Goal: Navigation & Orientation: Find specific page/section

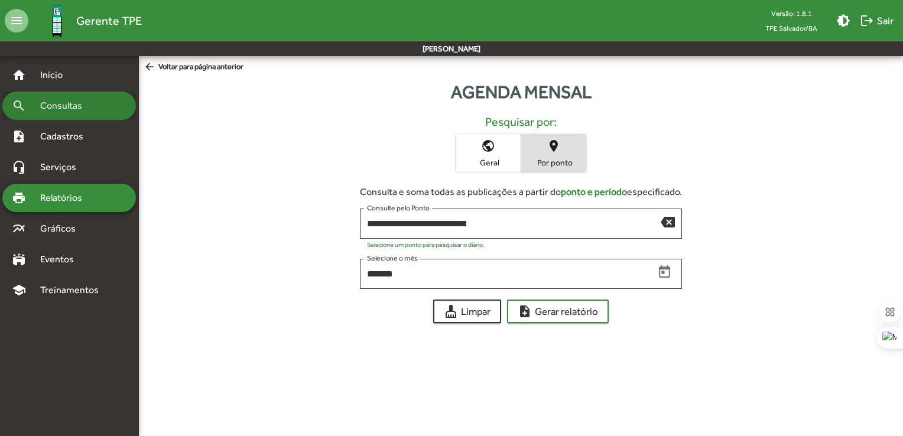
click at [71, 112] on span "Consultas" at bounding box center [65, 106] width 64 height 14
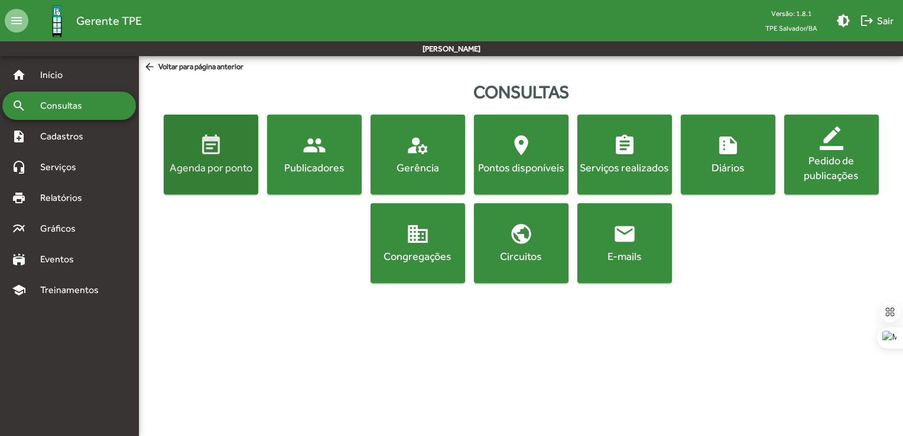
click at [207, 160] on div "Agenda por ponto" at bounding box center [211, 167] width 90 height 15
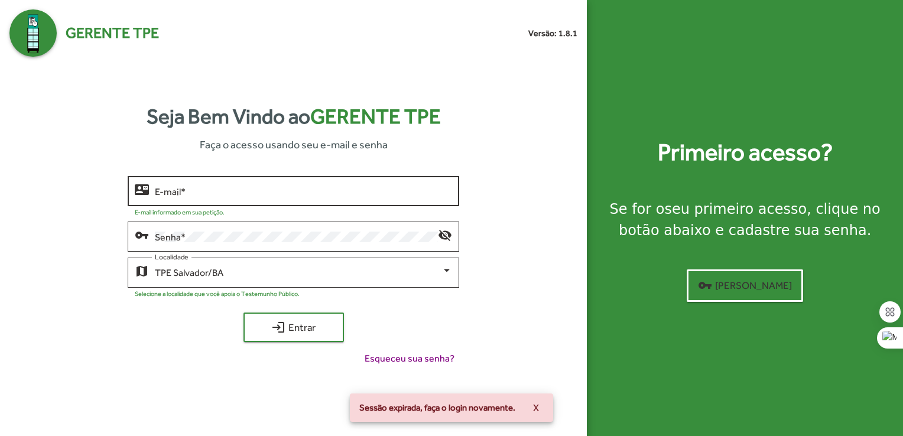
click at [208, 184] on div "E-mail *" at bounding box center [303, 190] width 297 height 33
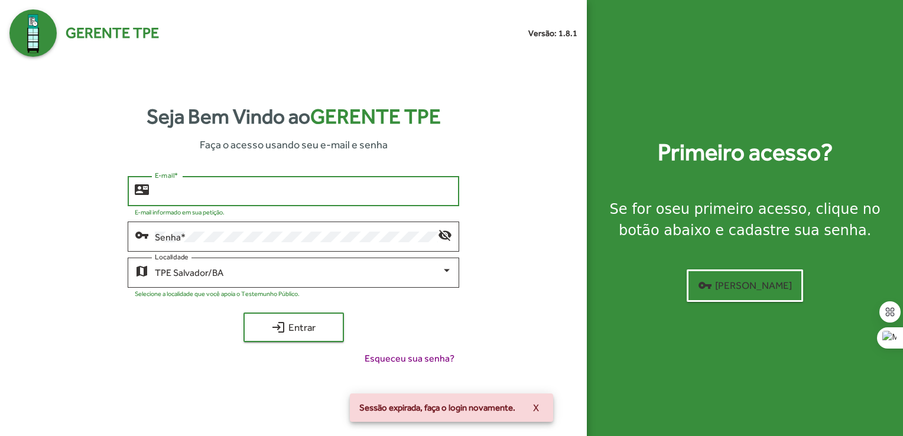
click at [208, 192] on input "E-mail *" at bounding box center [303, 191] width 297 height 11
type input "**********"
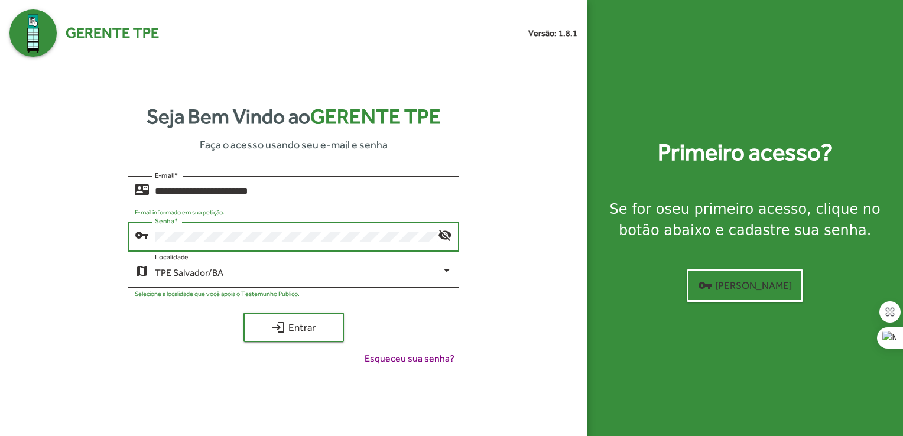
click at [516, 334] on div "**********" at bounding box center [293, 275] width 568 height 199
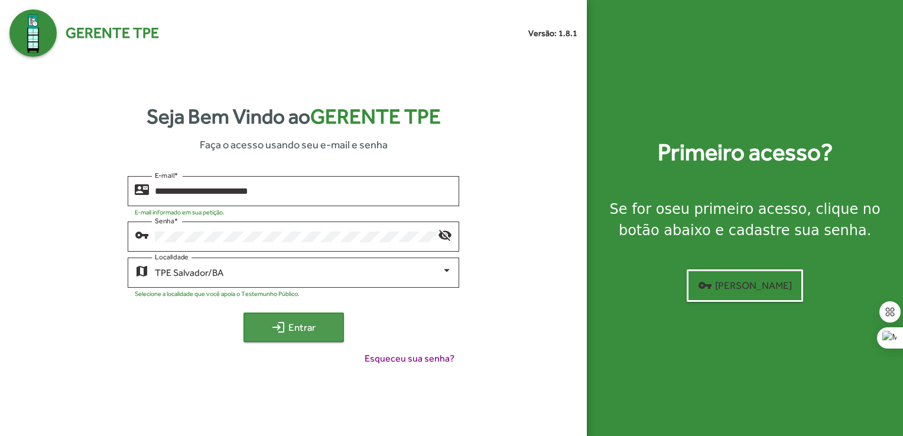
click at [294, 334] on span "login Entrar" at bounding box center [293, 327] width 79 height 21
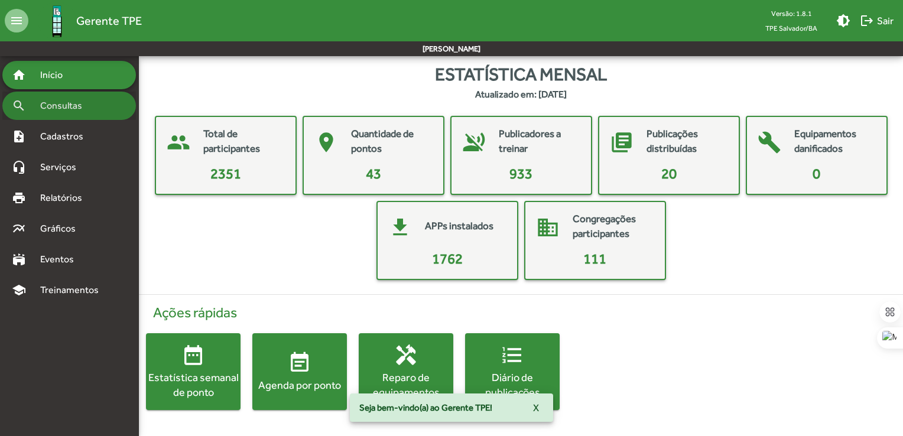
click at [66, 111] on span "Consultas" at bounding box center [65, 106] width 64 height 14
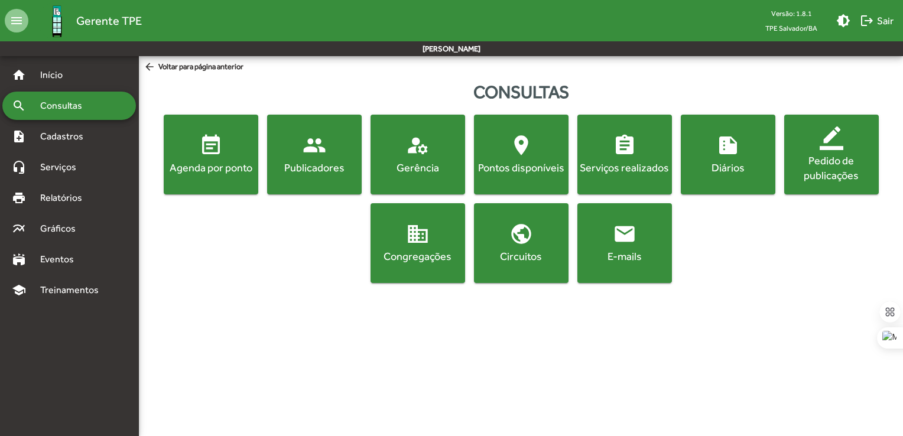
click at [432, 148] on span "manage_accounts Gerência" at bounding box center [418, 154] width 90 height 41
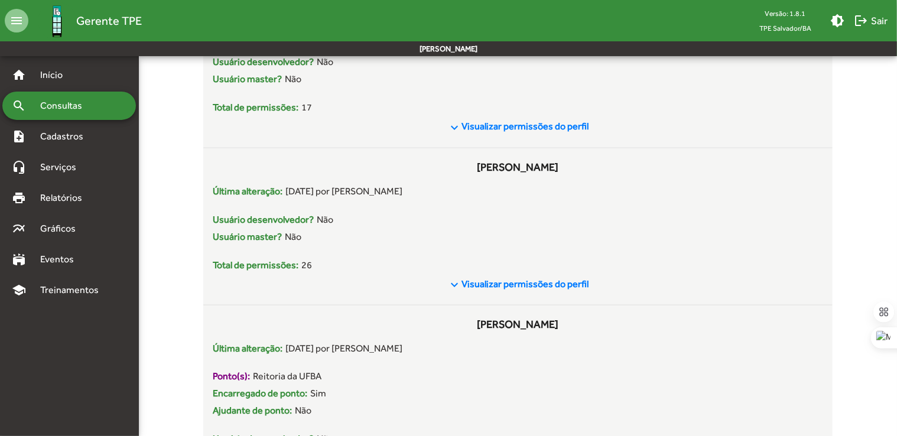
scroll to position [759, 0]
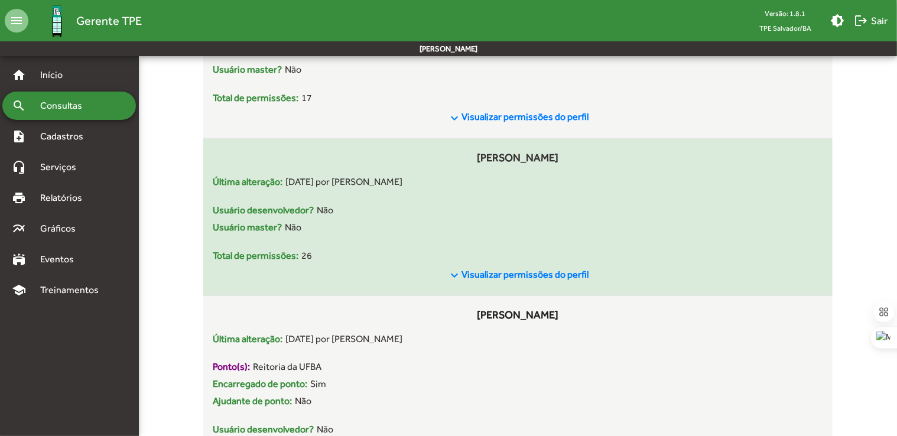
click at [520, 277] on span "Visualizar permissões do perfil" at bounding box center [525, 274] width 127 height 11
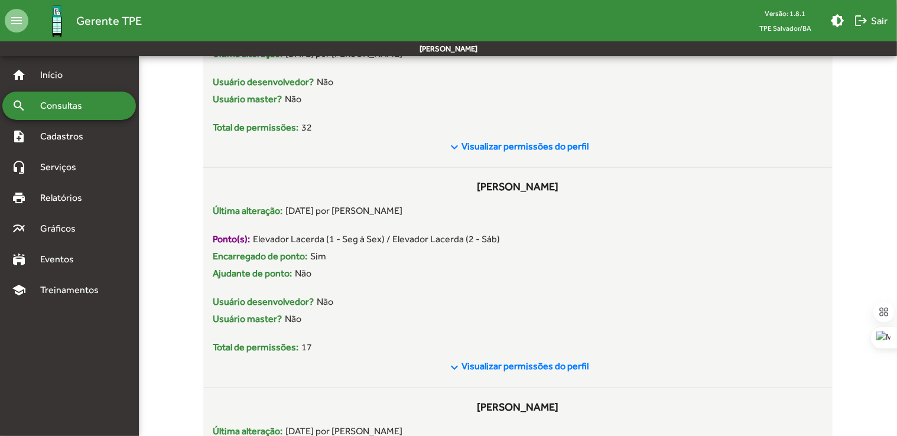
scroll to position [0, 0]
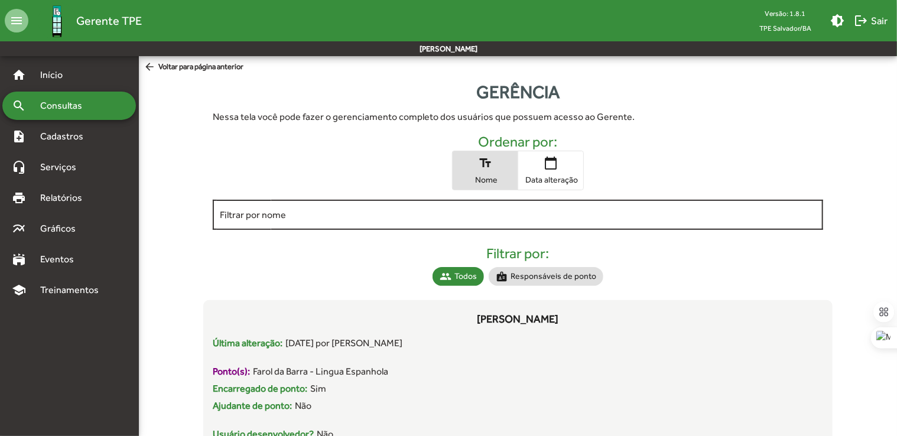
click at [343, 213] on input "Filtrar por nome" at bounding box center [518, 215] width 597 height 11
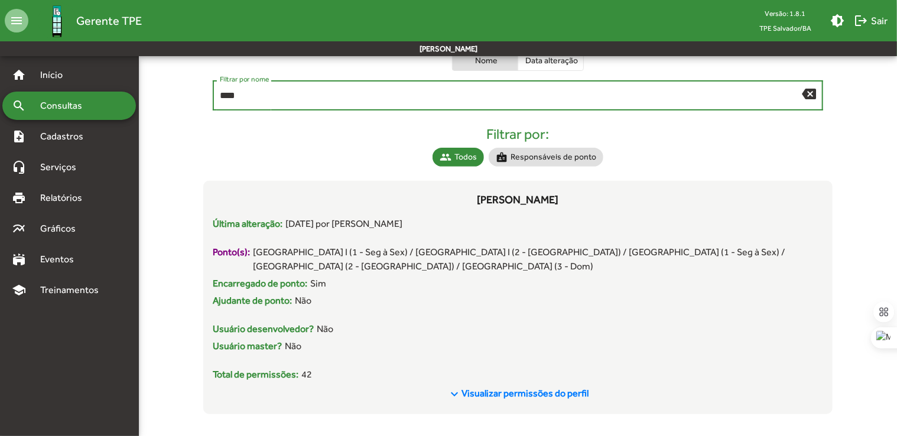
scroll to position [125, 0]
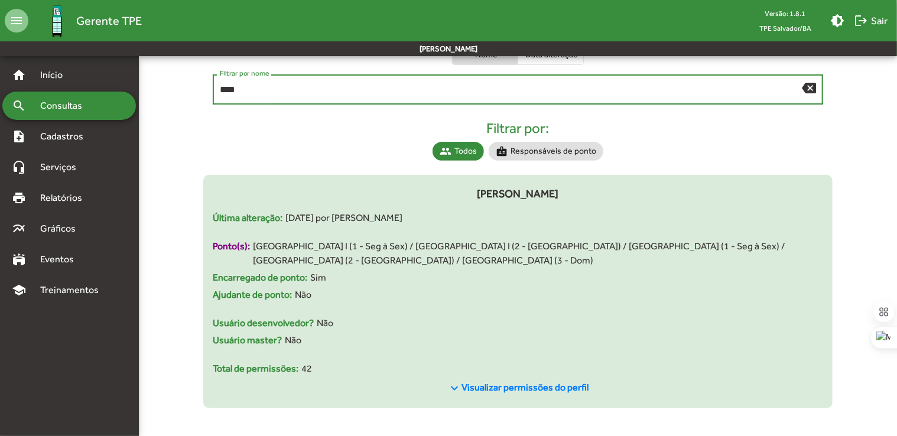
type input "****"
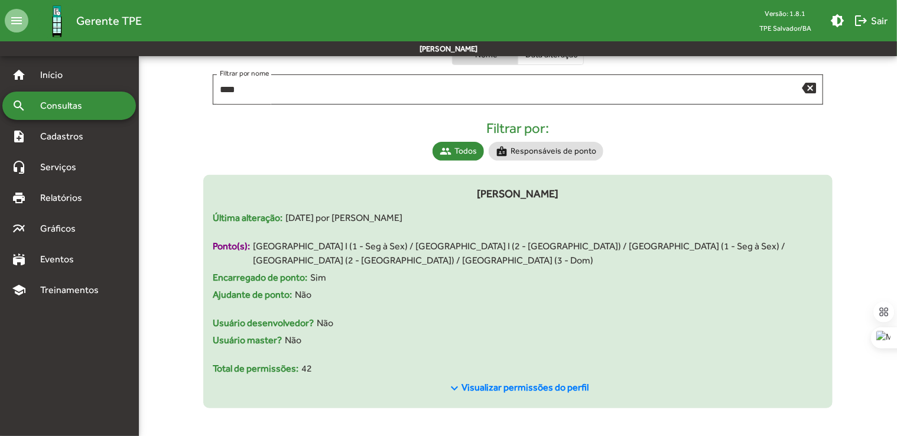
click at [517, 388] on span "Visualizar permissões do perfil" at bounding box center [525, 387] width 127 height 11
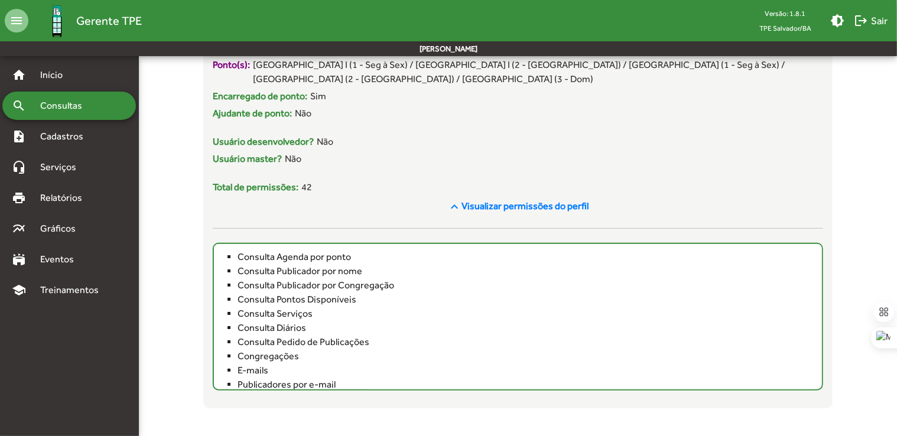
scroll to position [0, 0]
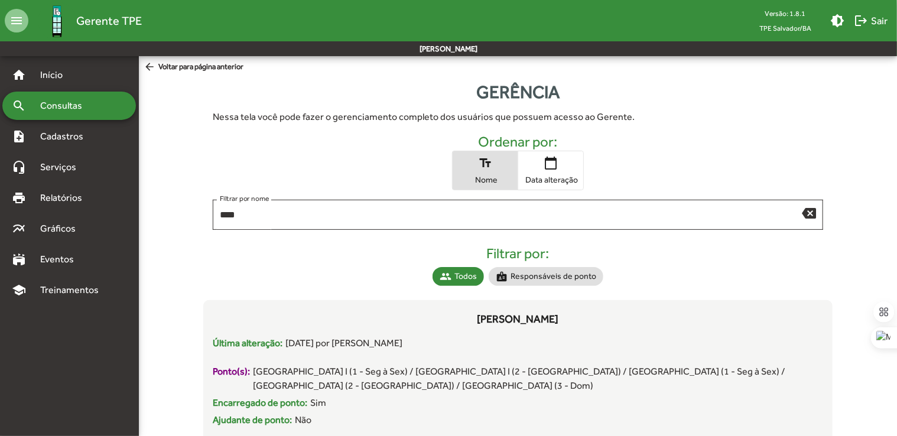
click at [83, 108] on span "Consultas" at bounding box center [65, 106] width 64 height 14
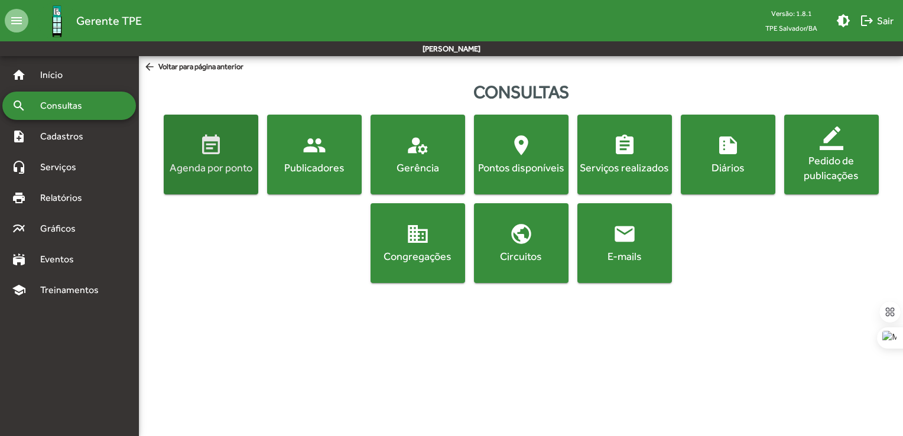
click at [210, 157] on mat-icon "event_note" at bounding box center [211, 146] width 24 height 24
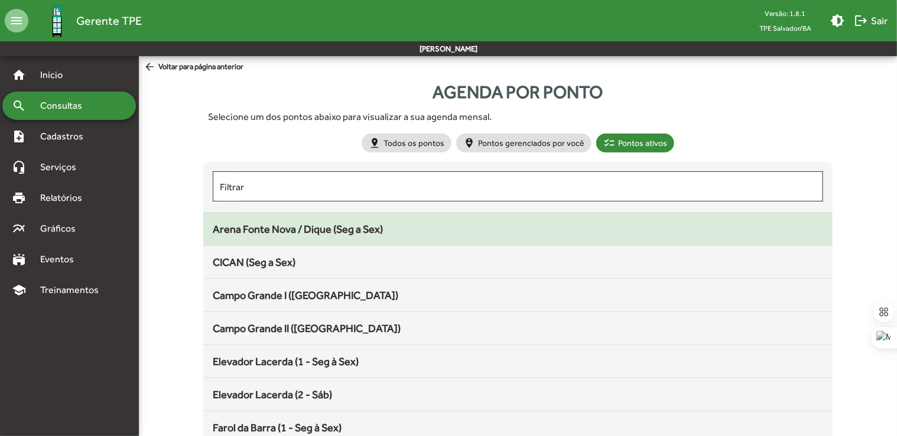
click at [285, 228] on span "Arena Fonte Nova / Dique (Seg a Sex)" at bounding box center [298, 229] width 170 height 12
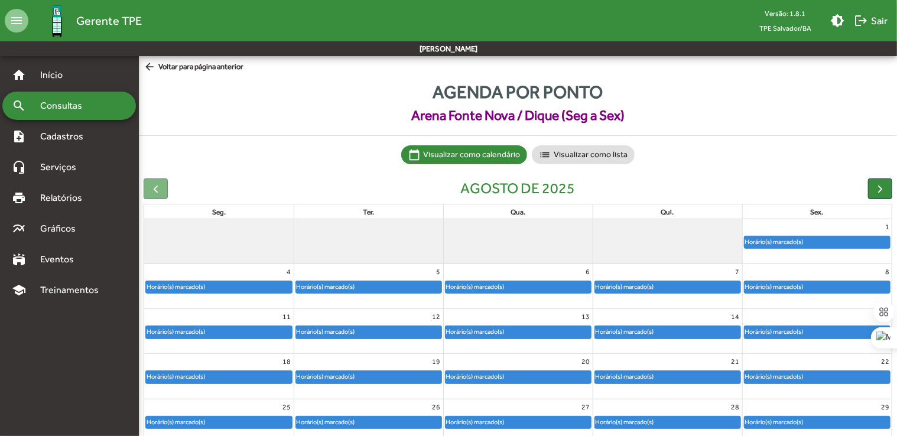
scroll to position [52, 0]
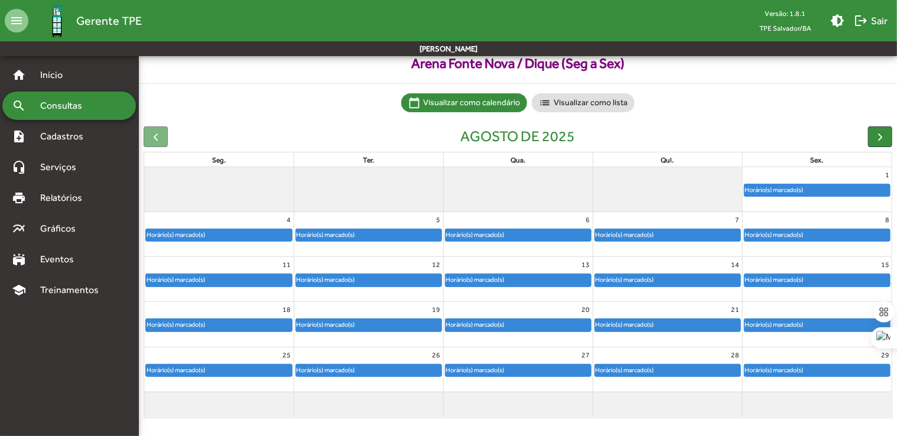
click at [764, 186] on div "Horário(s) marcado(s)" at bounding box center [775, 189] width 60 height 11
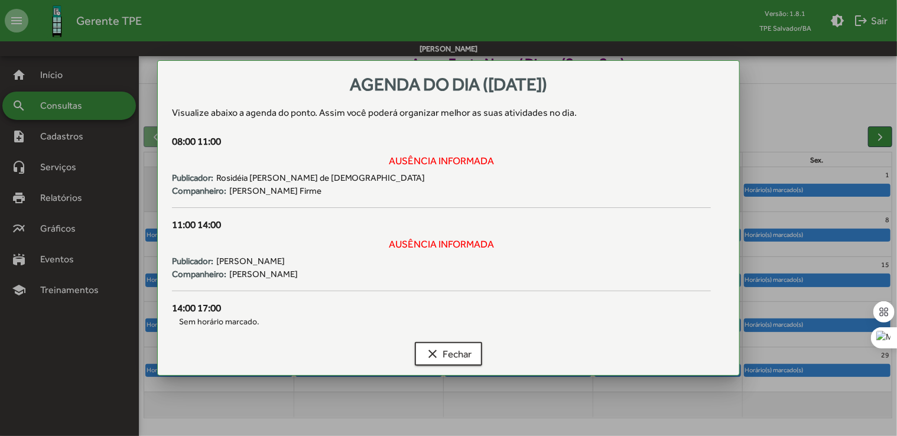
click at [750, 135] on div at bounding box center [448, 218] width 897 height 436
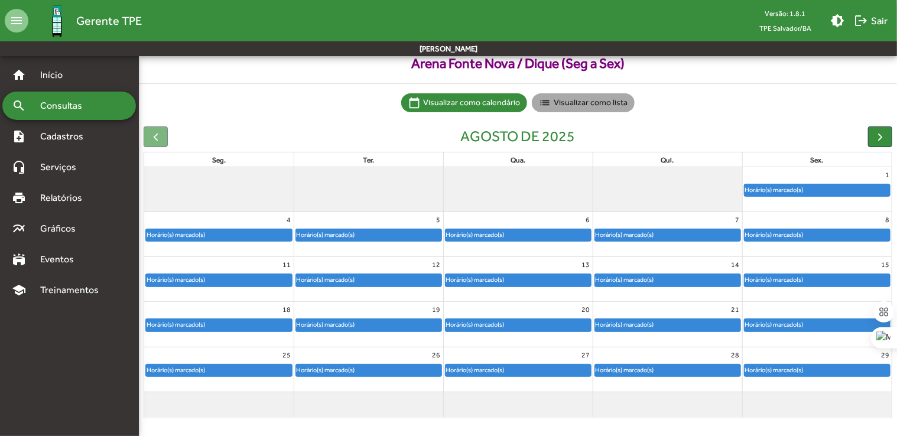
click at [589, 103] on mat-chip "list Visualizar como lista" at bounding box center [583, 102] width 103 height 19
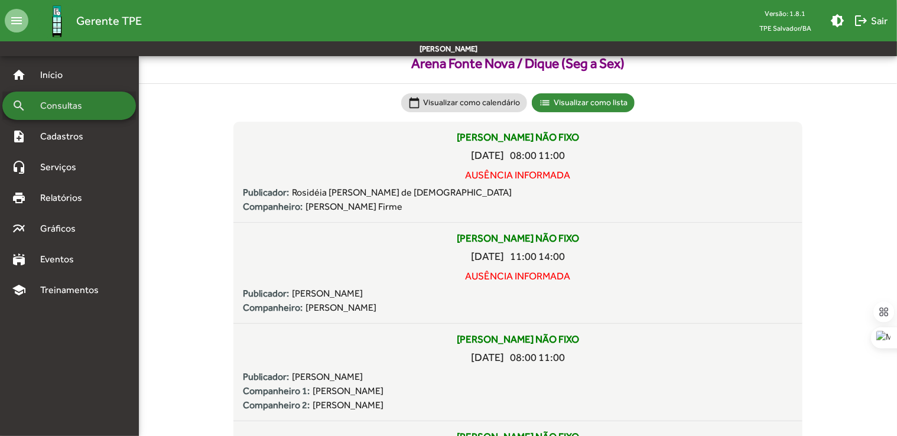
click at [72, 108] on span "Consultas" at bounding box center [65, 106] width 64 height 14
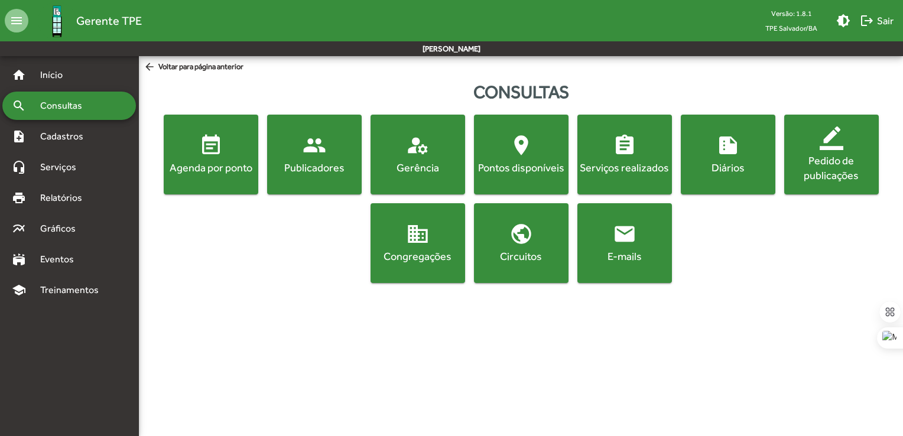
click at [307, 157] on span "people Publicadores" at bounding box center [315, 154] width 90 height 41
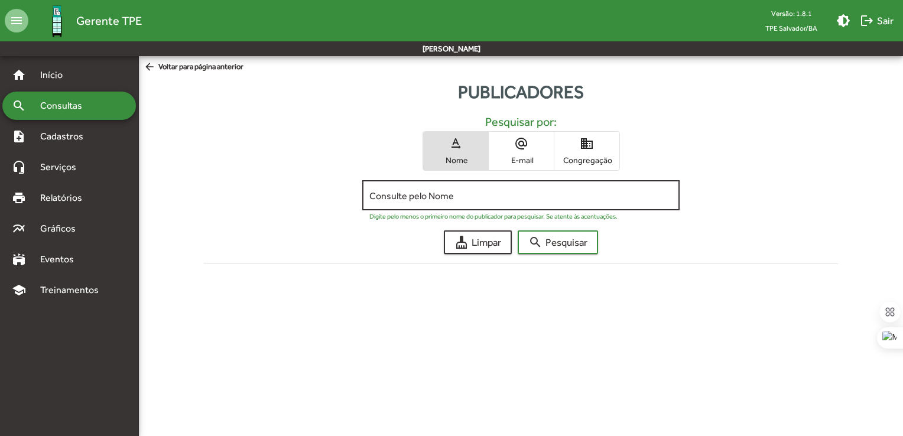
click at [460, 189] on div "Consulte pelo Nome" at bounding box center [521, 194] width 303 height 33
type input "********"
click at [563, 238] on span "search Pesquisar" at bounding box center [558, 242] width 59 height 21
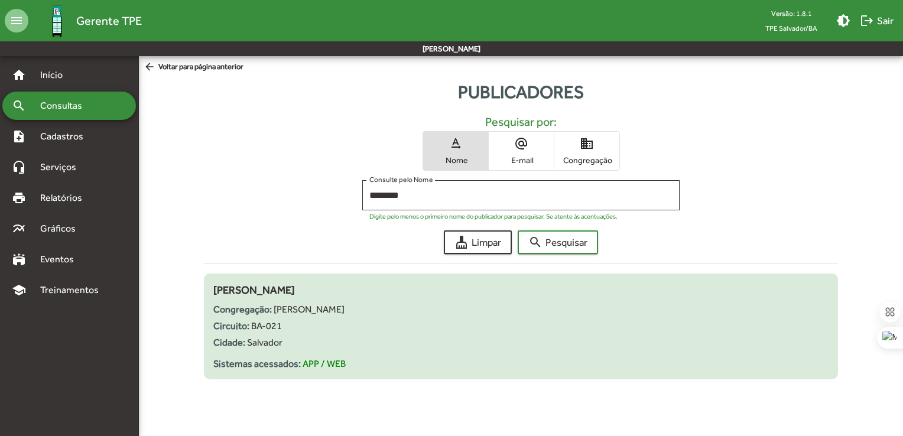
click at [492, 345] on div "Cidade: [GEOGRAPHIC_DATA]" at bounding box center [521, 343] width 616 height 14
click at [321, 315] on div "Congregação: [PERSON_NAME]" at bounding box center [521, 310] width 616 height 14
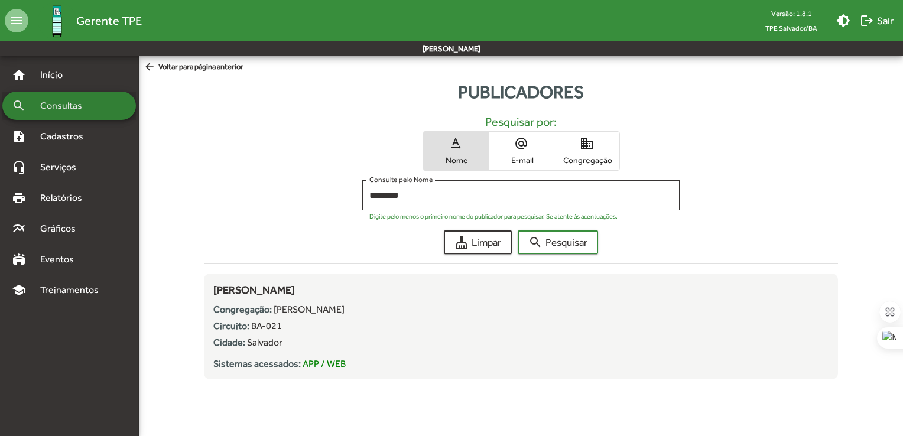
click at [72, 106] on span "Consultas" at bounding box center [65, 106] width 64 height 14
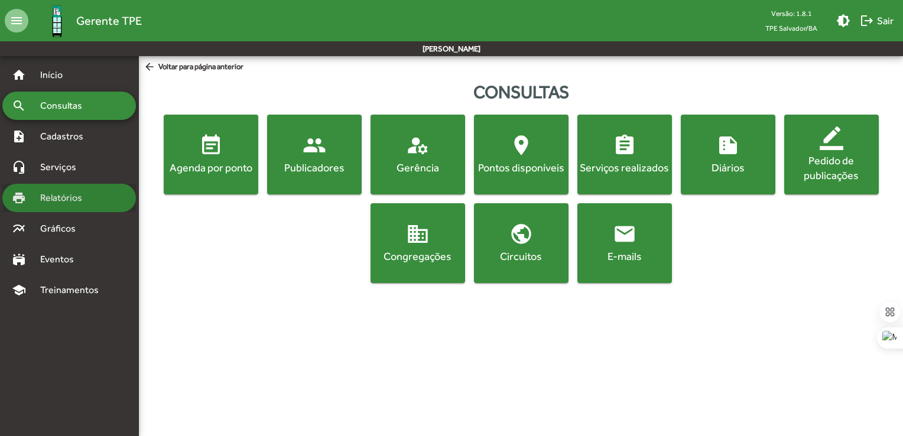
click at [52, 200] on span "Relatórios" at bounding box center [65, 198] width 64 height 14
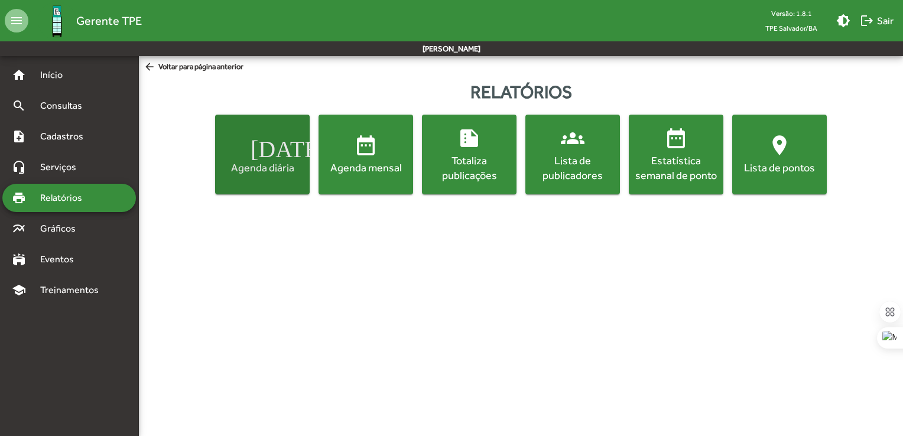
click at [265, 160] on div "Agenda diária" at bounding box center [263, 167] width 90 height 15
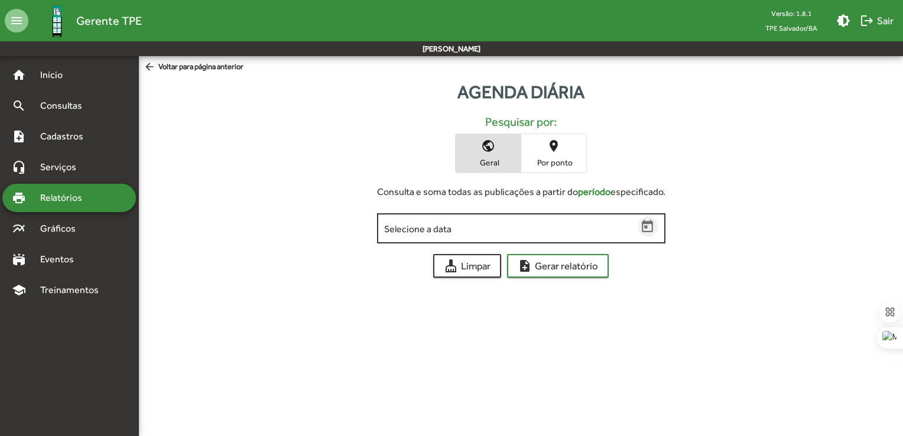
click at [643, 226] on icon "Open calendar" at bounding box center [647, 226] width 15 height 15
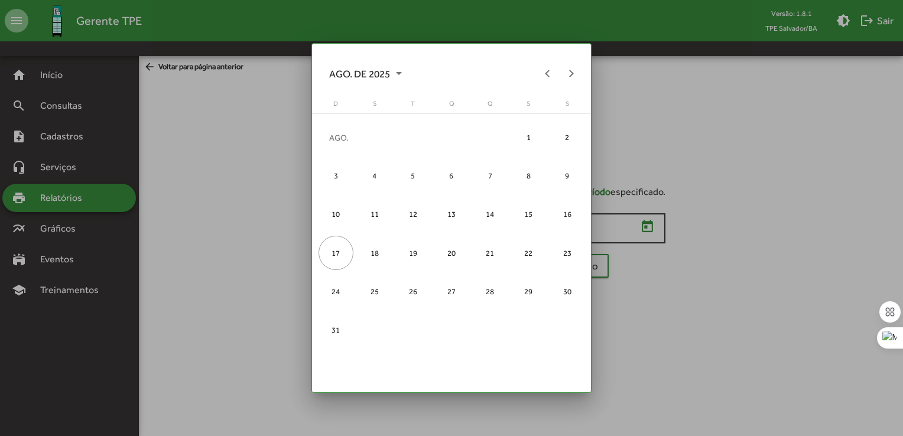
click at [643, 226] on div at bounding box center [451, 218] width 903 height 436
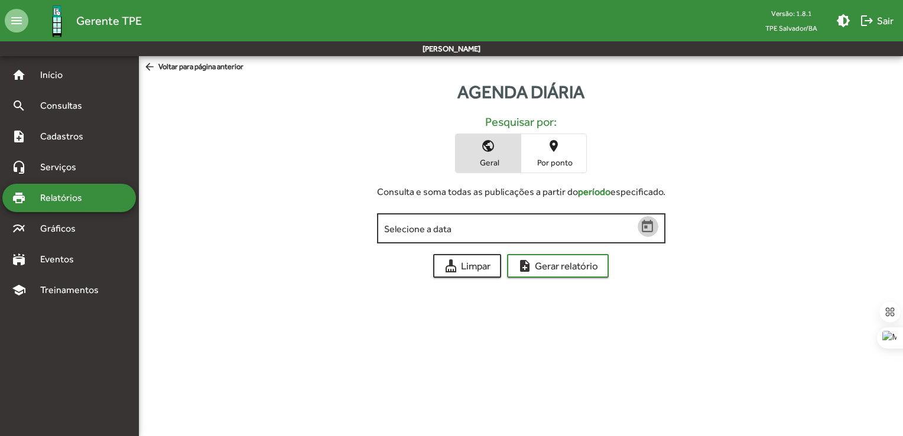
click at [648, 228] on icon "Open calendar" at bounding box center [647, 226] width 15 height 15
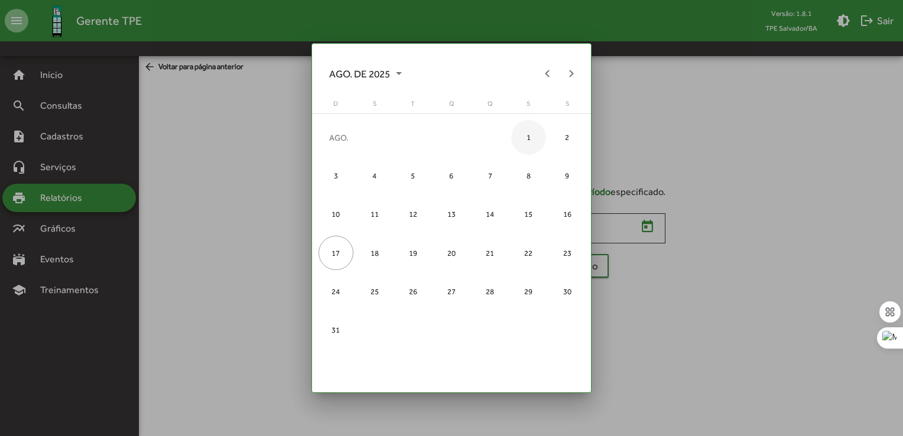
click at [534, 137] on div "1" at bounding box center [528, 137] width 35 height 35
type input "**********"
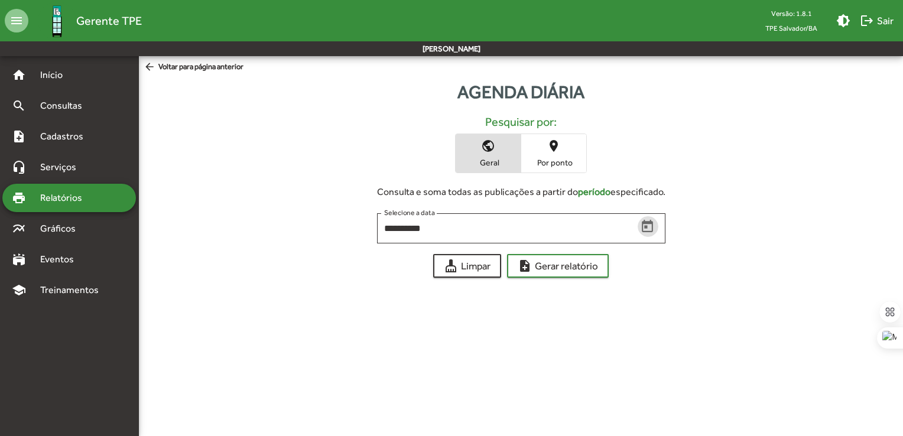
click at [546, 154] on span "place Por ponto" at bounding box center [553, 153] width 65 height 38
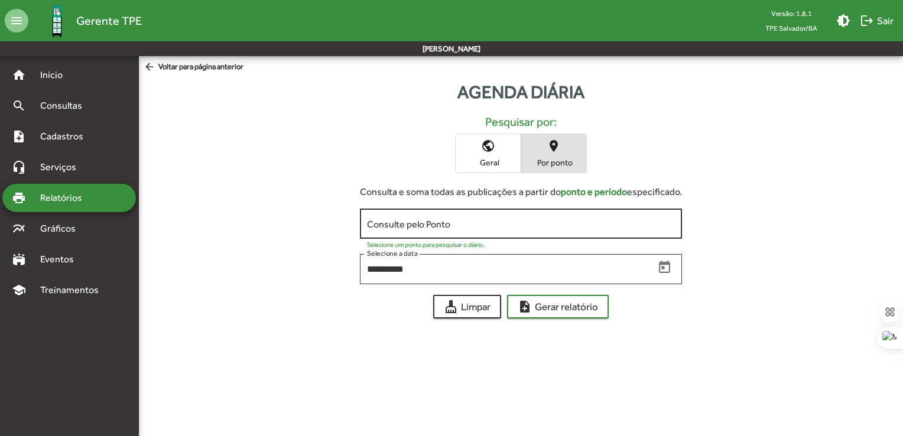
click at [511, 213] on div "Consulte pelo Ponto" at bounding box center [521, 222] width 308 height 33
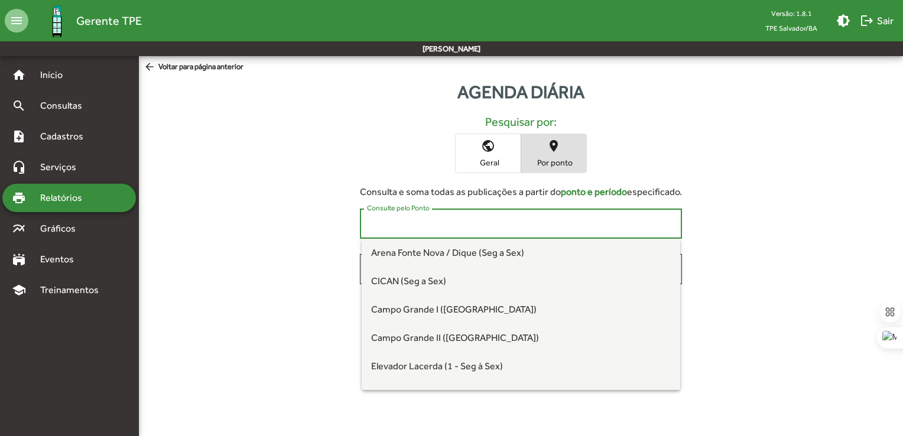
click at [706, 172] on div "**********" at bounding box center [521, 199] width 764 height 240
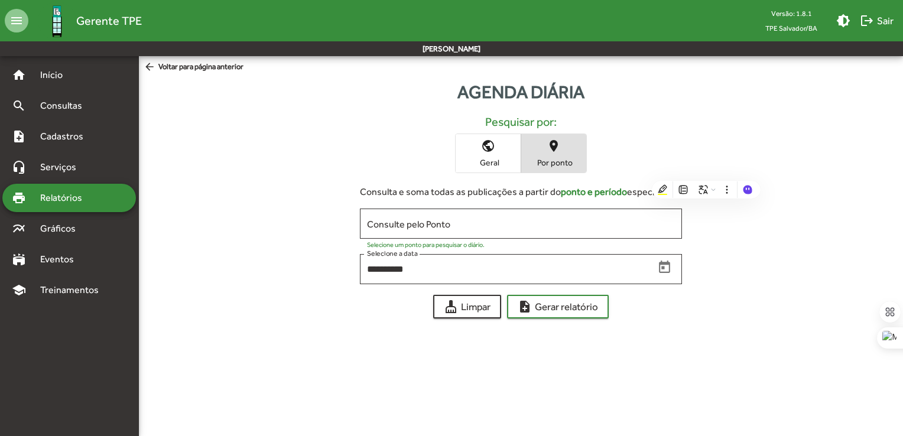
click at [634, 114] on div "**********" at bounding box center [521, 199] width 764 height 240
click at [490, 152] on mat-icon "public" at bounding box center [488, 146] width 14 height 14
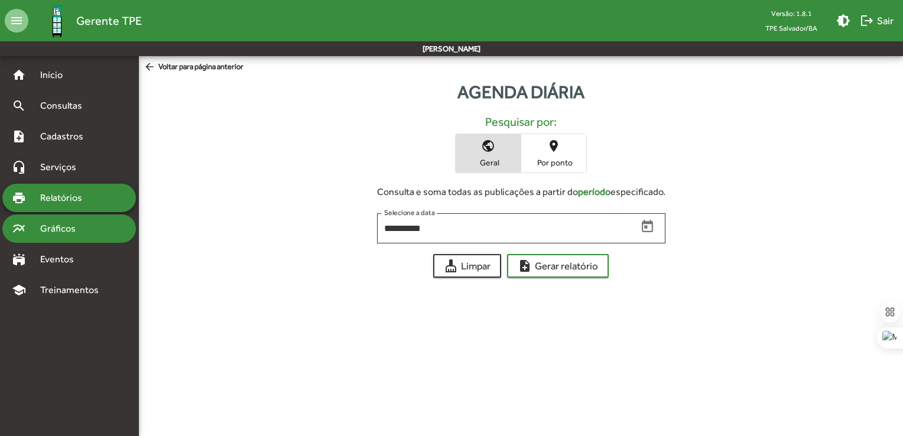
click at [42, 241] on div "multiline_chart Gráficos" at bounding box center [69, 229] width 134 height 28
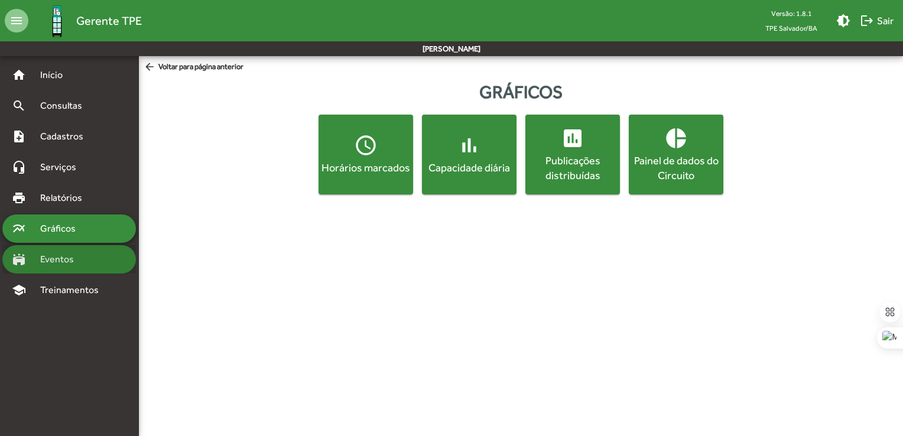
click at [64, 266] on div "stadium Eventos" at bounding box center [69, 259] width 134 height 28
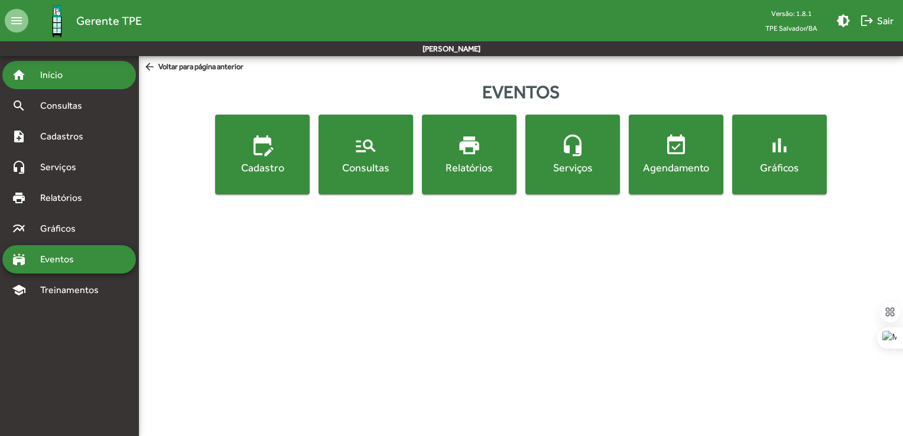
click at [83, 74] on div "home Início" at bounding box center [69, 75] width 134 height 28
